Goal: Check status: Check status

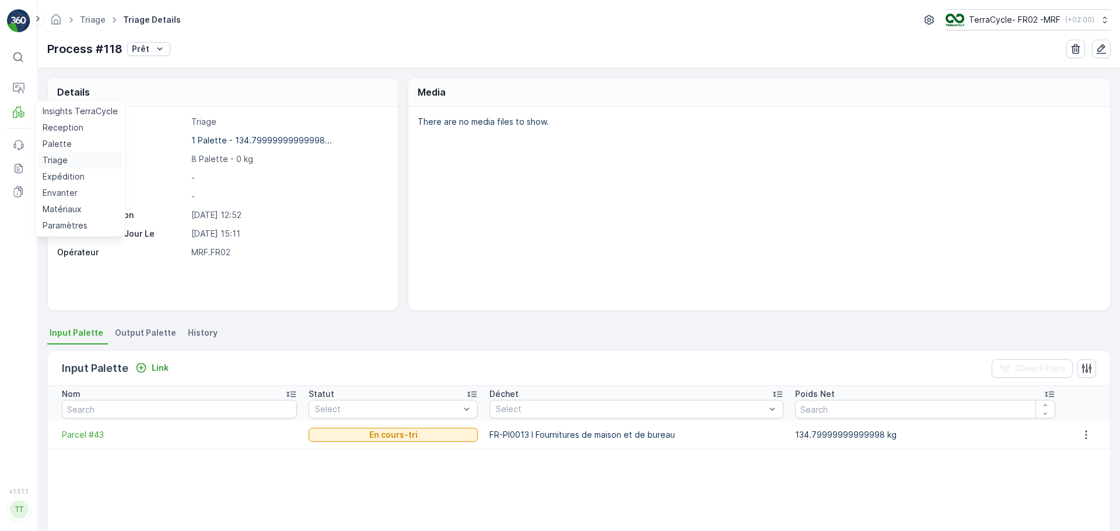
click at [57, 155] on p "Triage" at bounding box center [55, 161] width 25 height 12
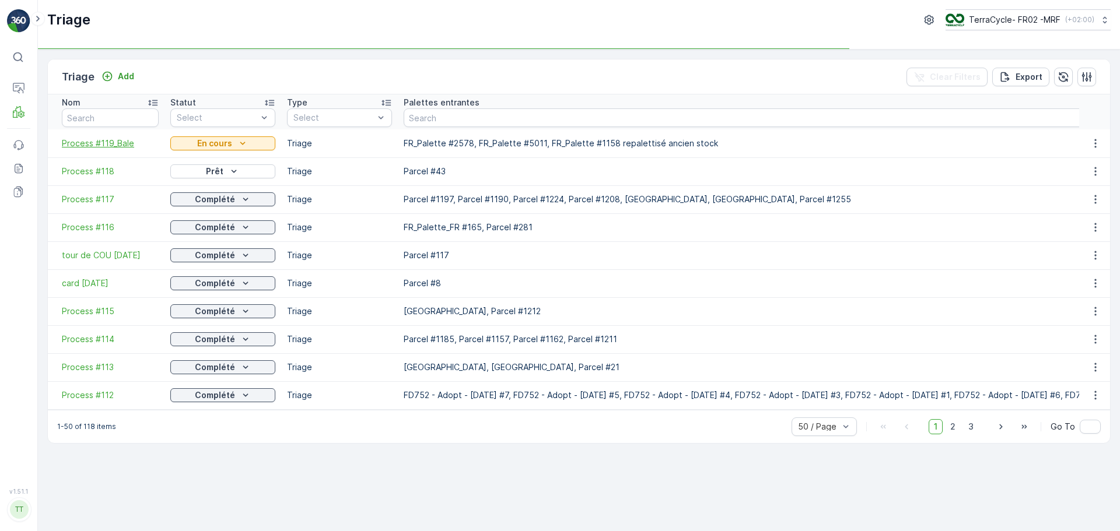
click at [88, 141] on span "Process #119_Bale" at bounding box center [110, 144] width 97 height 12
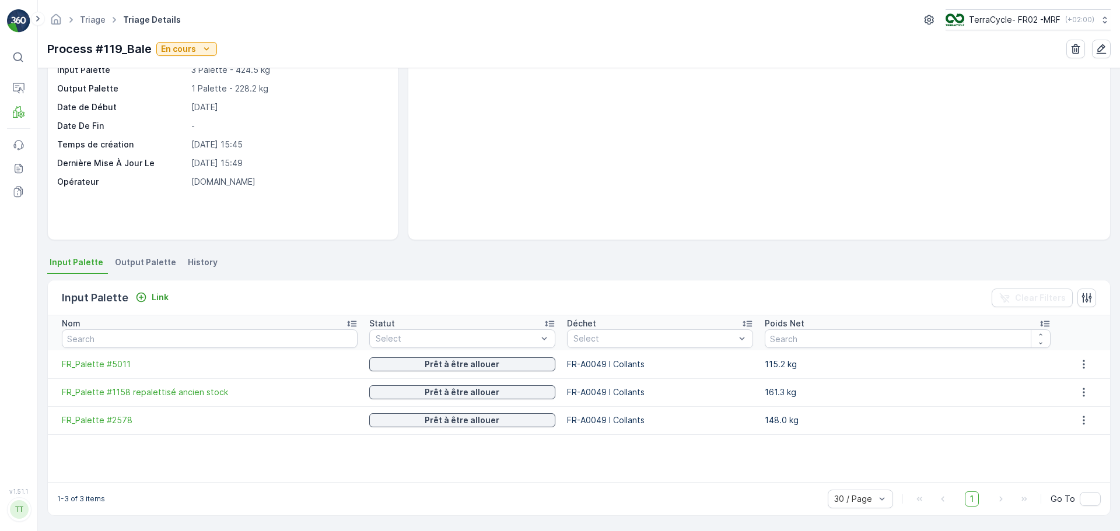
scroll to position [12, 0]
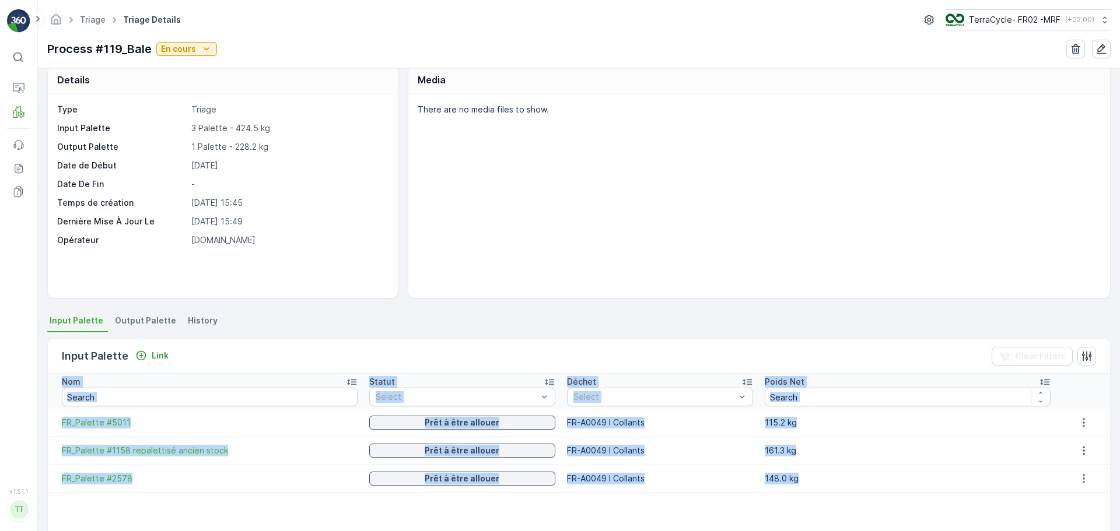
drag, startPoint x: 855, startPoint y: 488, endPoint x: 1119, endPoint y: 473, distance: 264.6
click at [1119, 473] on div "Details Type Triage Input Palette 3 Palette - 424.5 kg Output Palette 1 Palette…" at bounding box center [579, 299] width 1082 height 463
click at [95, 423] on span "FR_Palette #5011" at bounding box center [210, 423] width 296 height 12
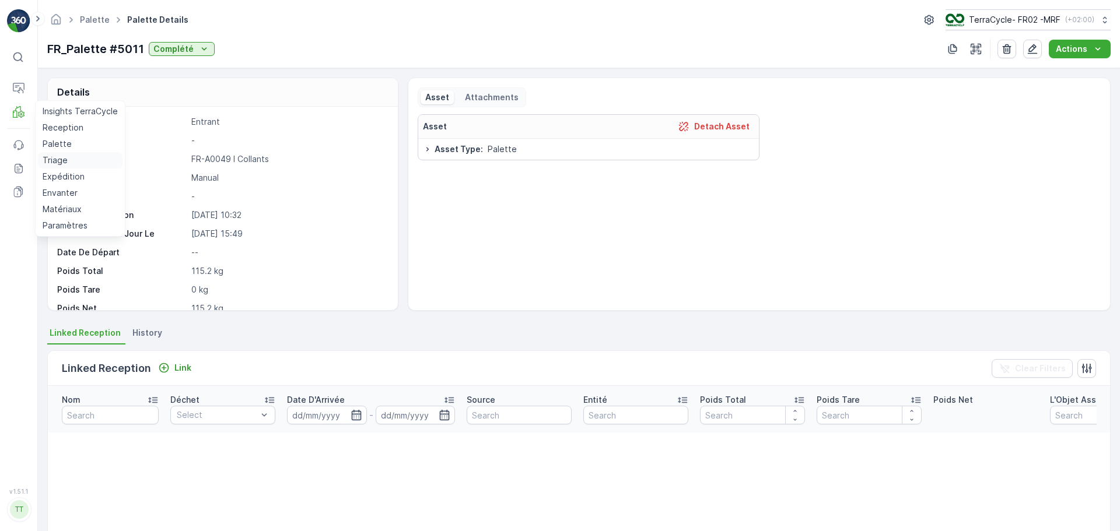
click at [55, 160] on p "Triage" at bounding box center [55, 161] width 25 height 12
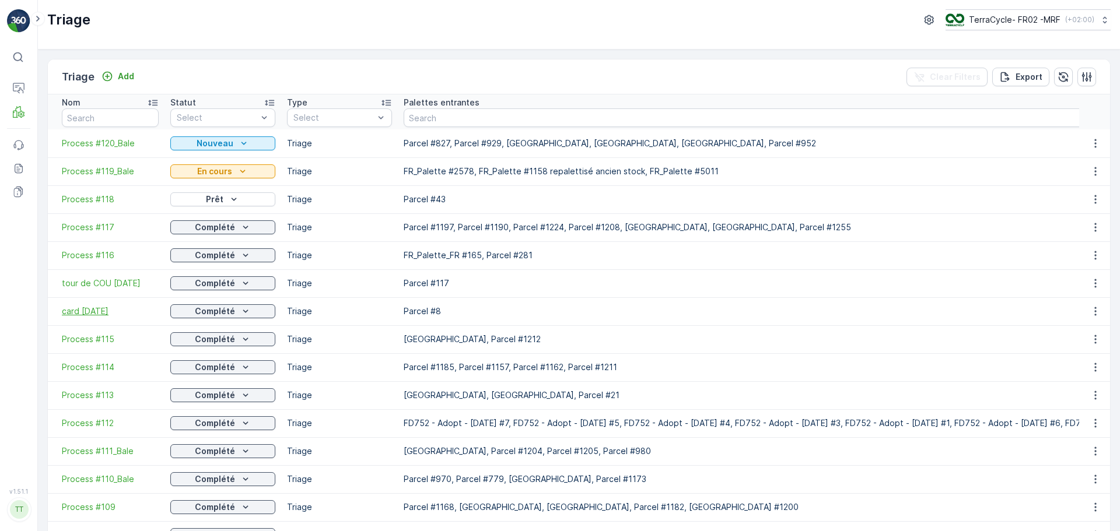
click at [101, 311] on span "card [DATE]" at bounding box center [110, 312] width 97 height 12
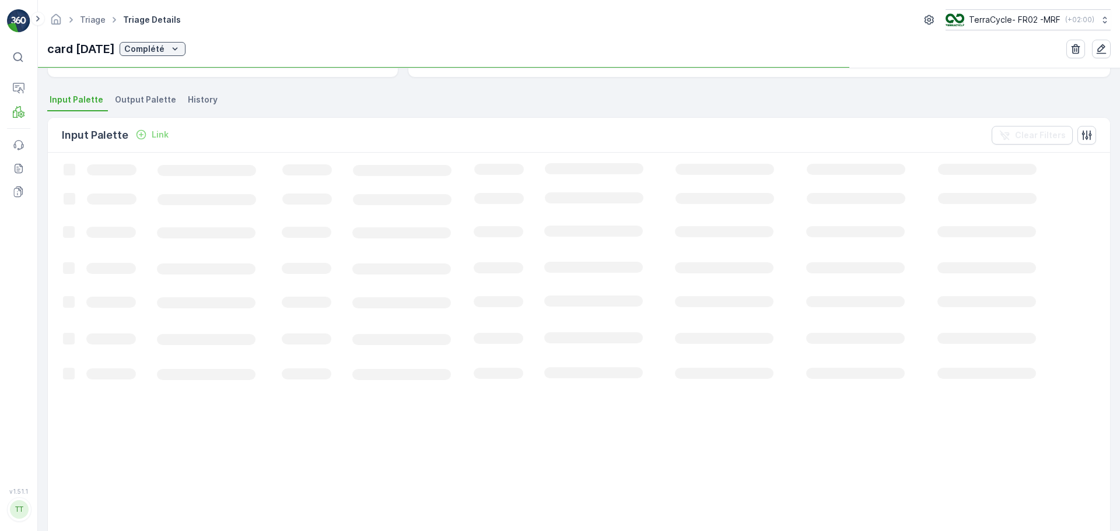
scroll to position [71, 0]
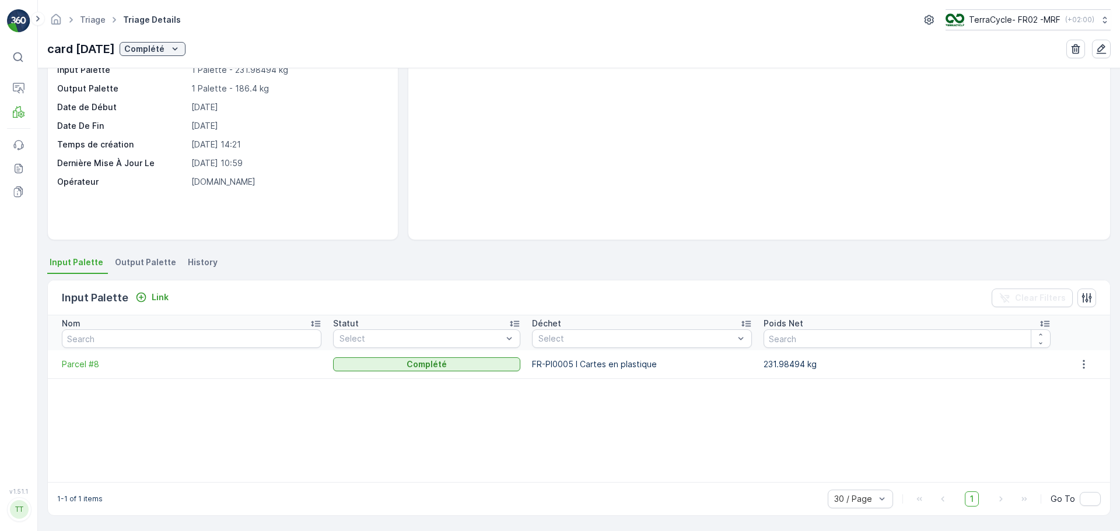
click at [145, 274] on li "Output Palette" at bounding box center [147, 264] width 68 height 20
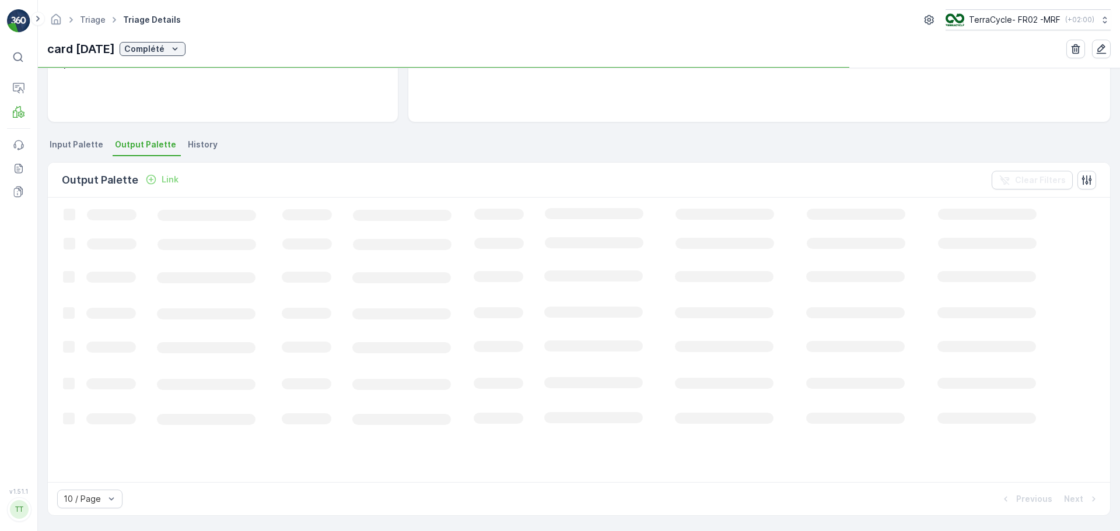
scroll to position [187, 0]
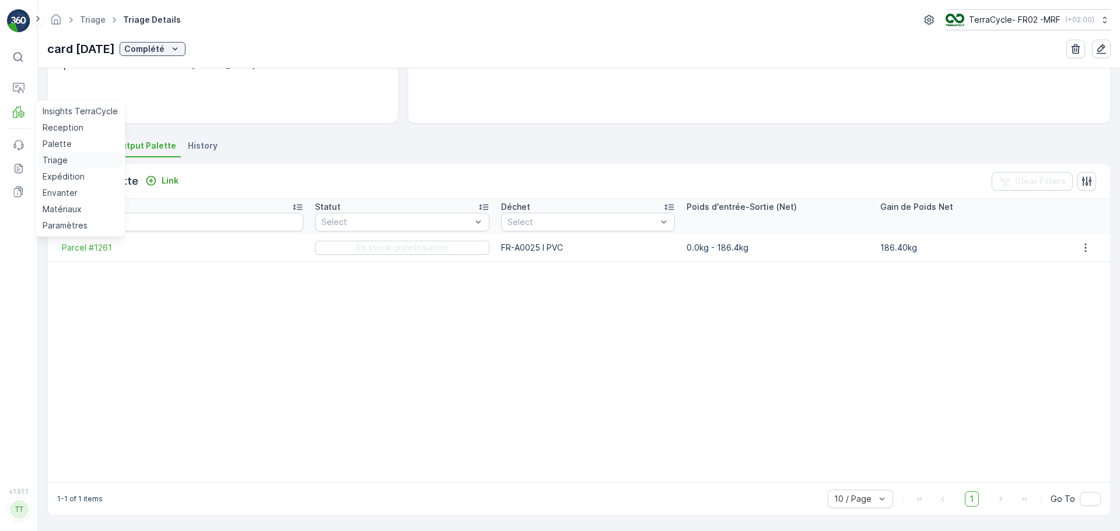
click at [59, 163] on p "Triage" at bounding box center [55, 161] width 25 height 12
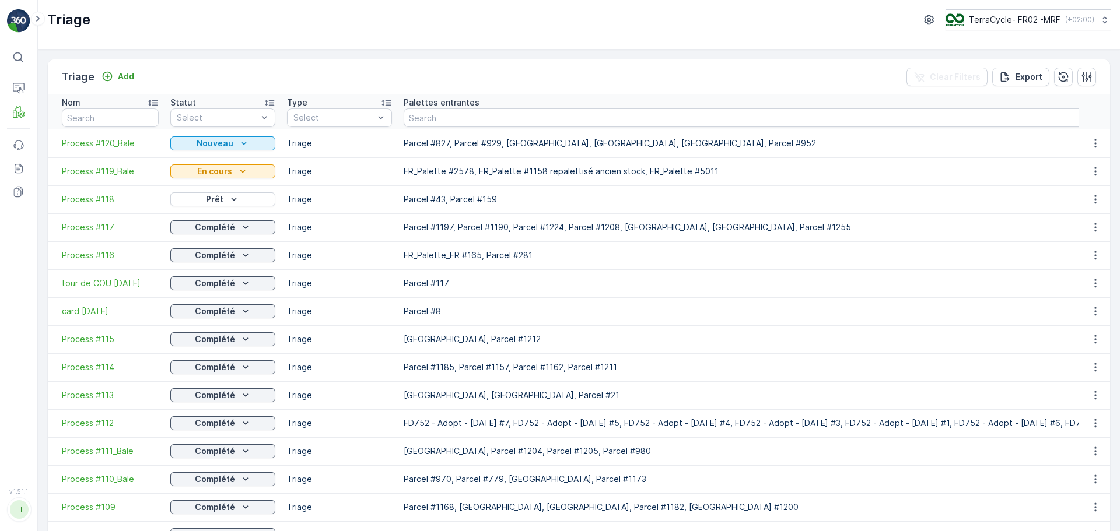
click at [89, 199] on span "Process #118" at bounding box center [110, 200] width 97 height 12
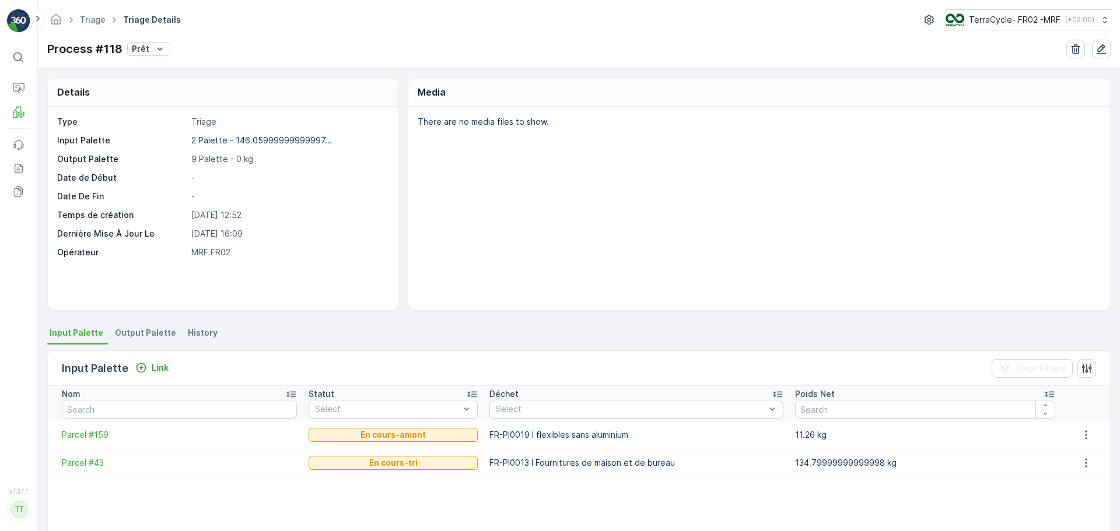
click at [144, 41] on div "Process #118 Prêt" at bounding box center [108, 48] width 123 height 17
click at [149, 47] on div "Prêt" at bounding box center [149, 49] width 34 height 12
click at [171, 99] on div "En cours" at bounding box center [196, 99] width 135 height 16
